Goal: Transaction & Acquisition: Purchase product/service

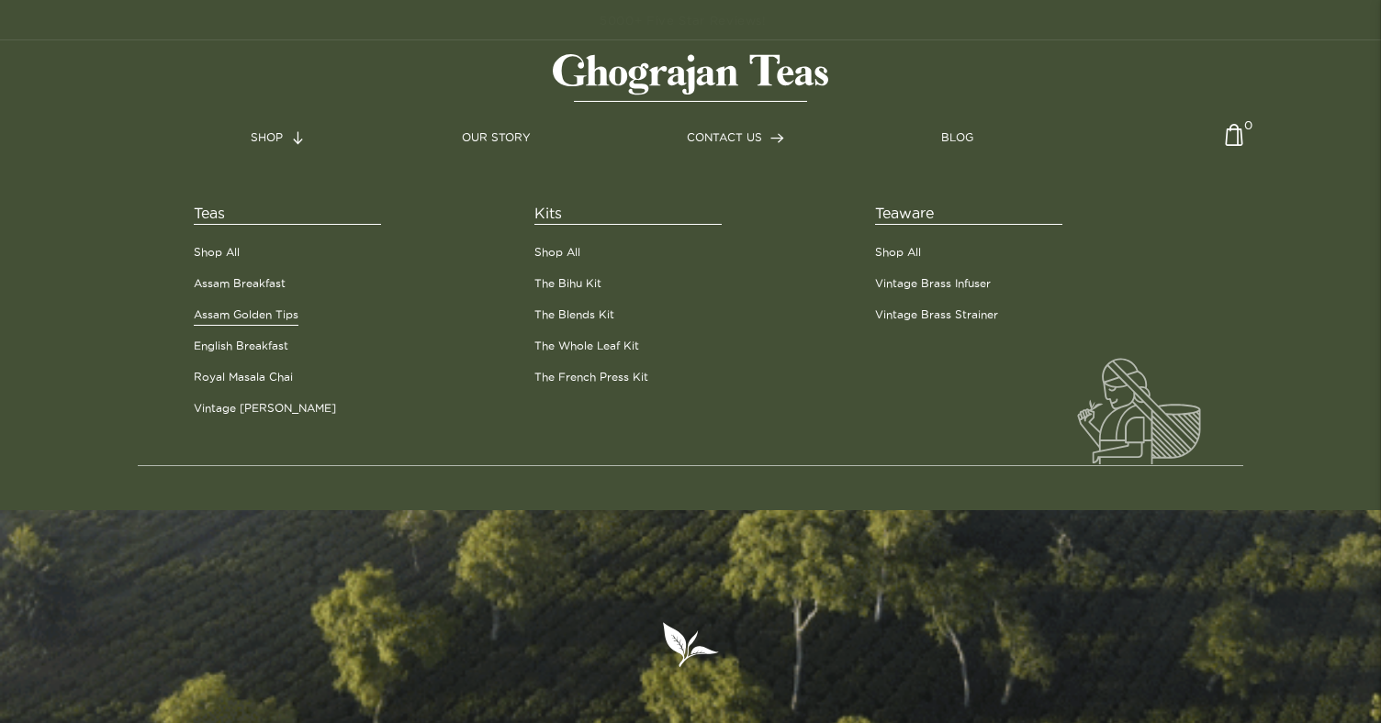
click at [252, 319] on link "Assam Golden Tips" at bounding box center [246, 315] width 105 height 17
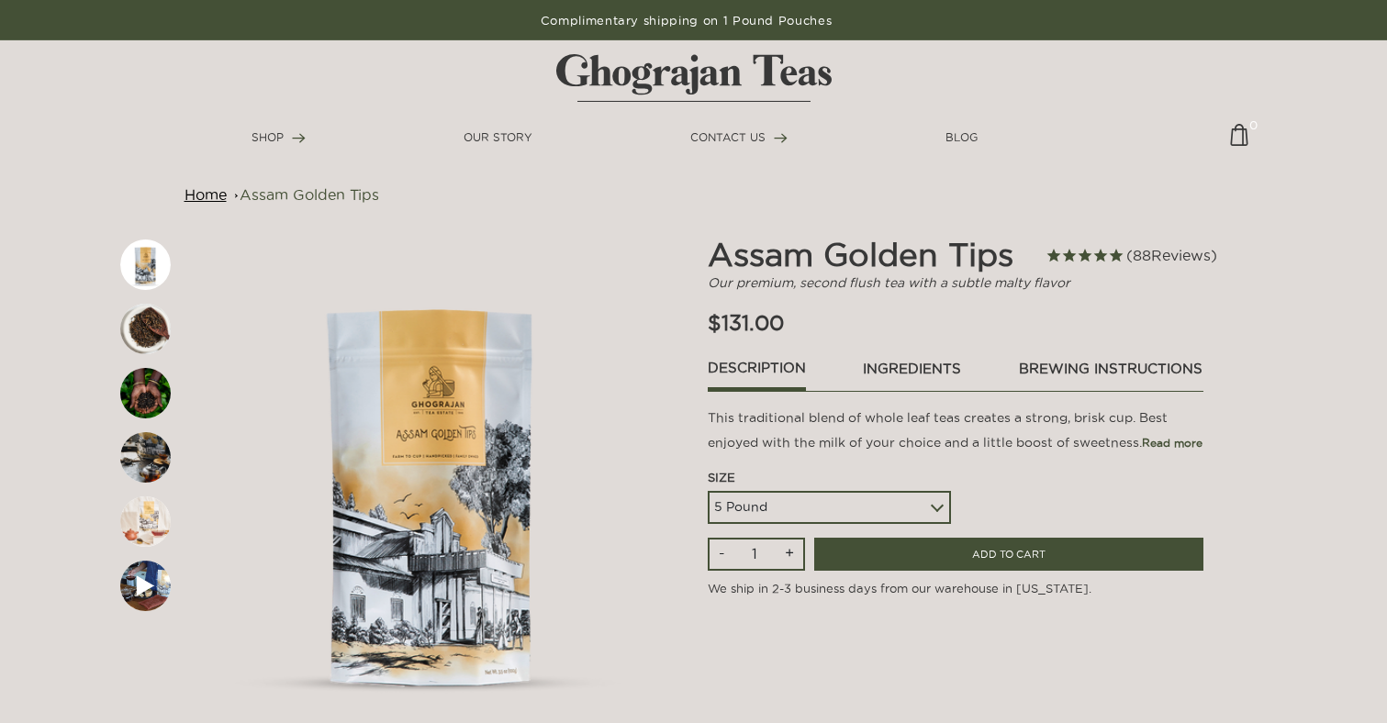
click at [885, 501] on select "5 Pound 10 Pound Paper Sack - 44 lbs" at bounding box center [829, 507] width 243 height 33
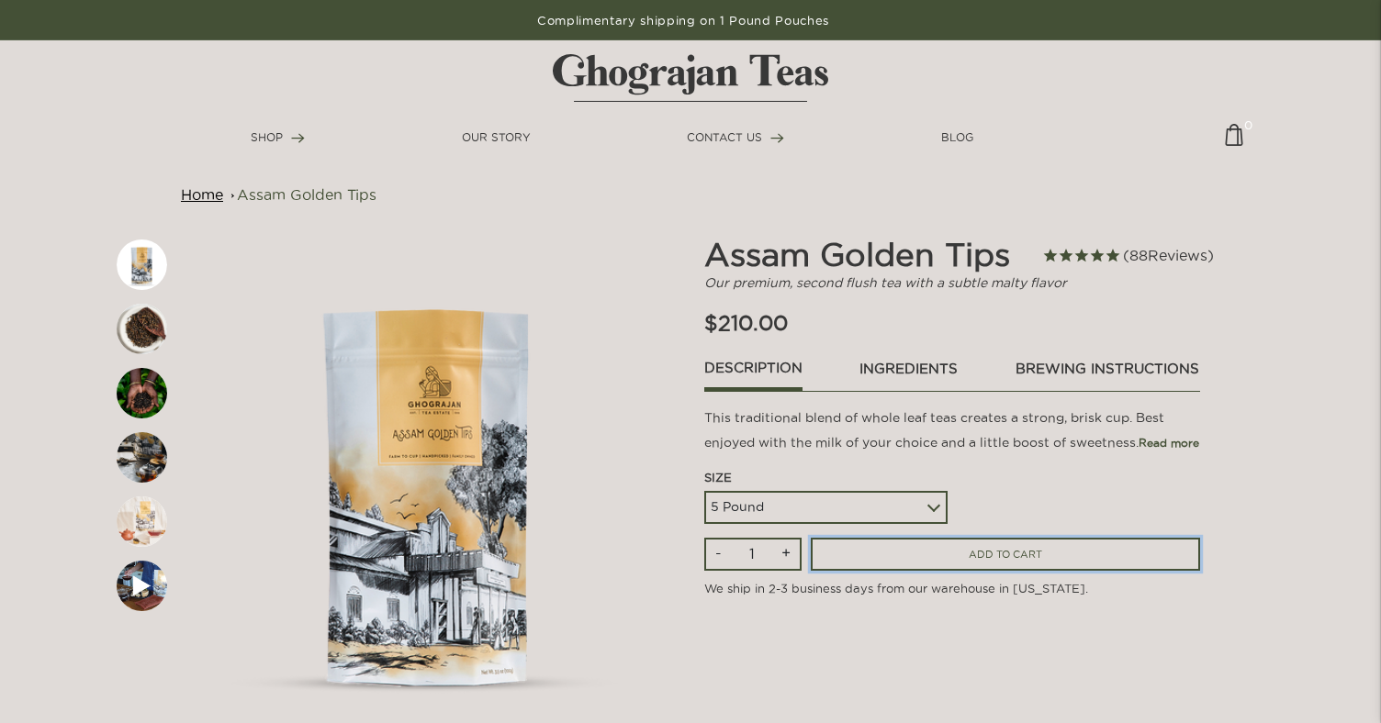
click at [925, 547] on input "ADD TO CART" at bounding box center [1005, 555] width 389 height 34
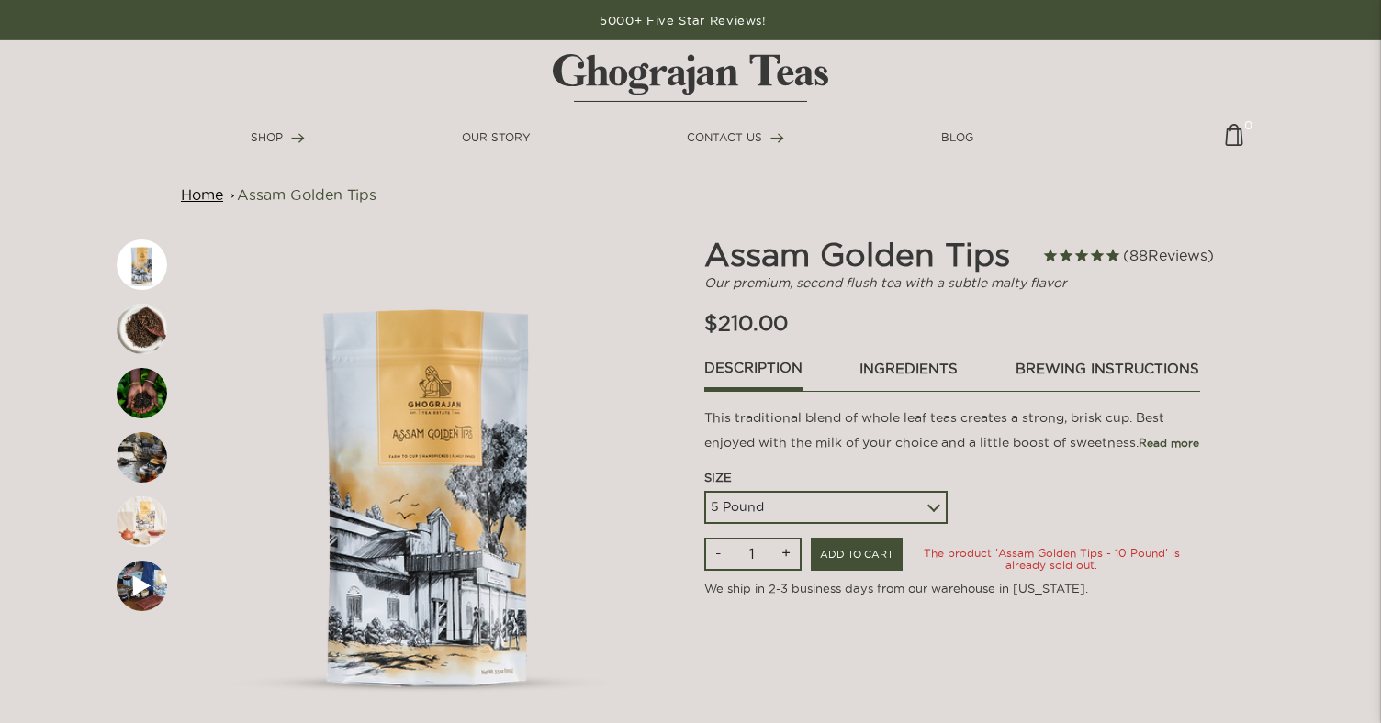
click at [902, 517] on select "5 Pound 10 Pound Paper Sack - 44 lbs" at bounding box center [825, 507] width 243 height 33
select select
click at [864, 557] on input "ADD TO CART" at bounding box center [857, 555] width 92 height 34
